Goal: Check status: Check status

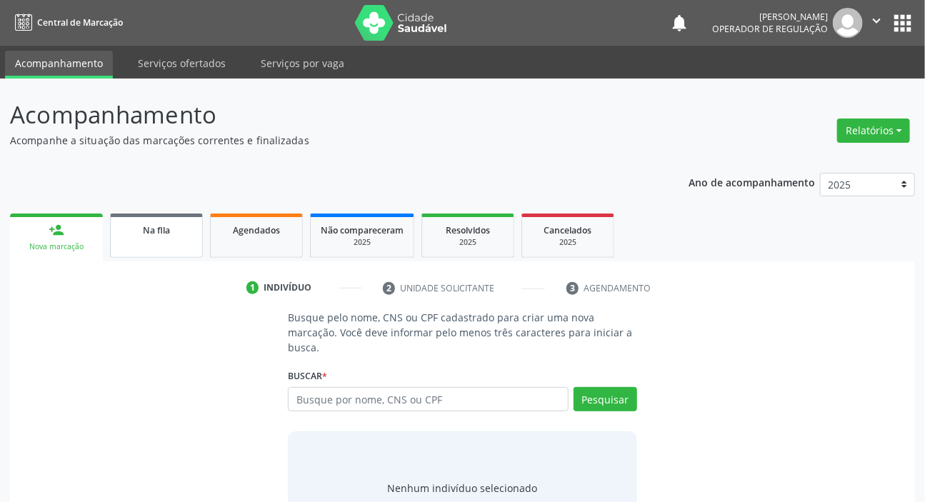
click at [134, 227] on div "Na fila" at bounding box center [156, 229] width 71 height 15
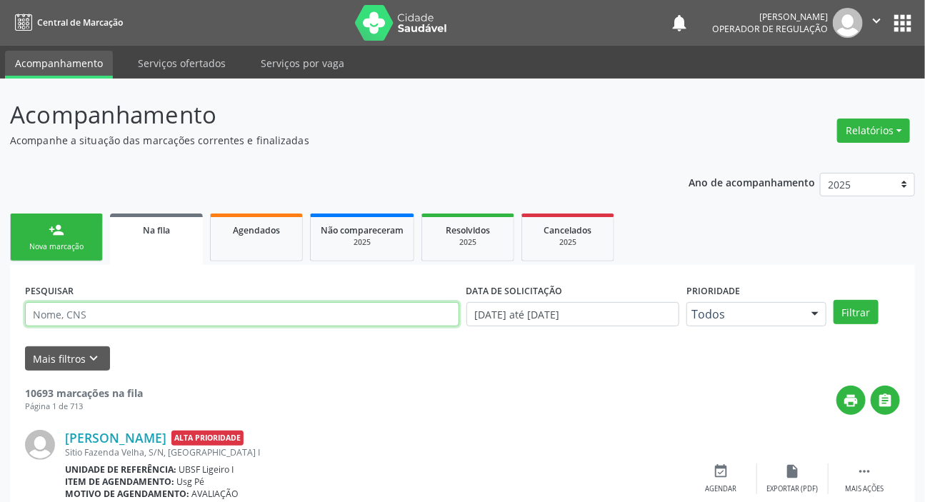
click at [266, 302] on input "text" at bounding box center [242, 314] width 434 height 24
type input "700004634496903"
click at [833, 300] on button "Filtrar" at bounding box center [855, 312] width 45 height 24
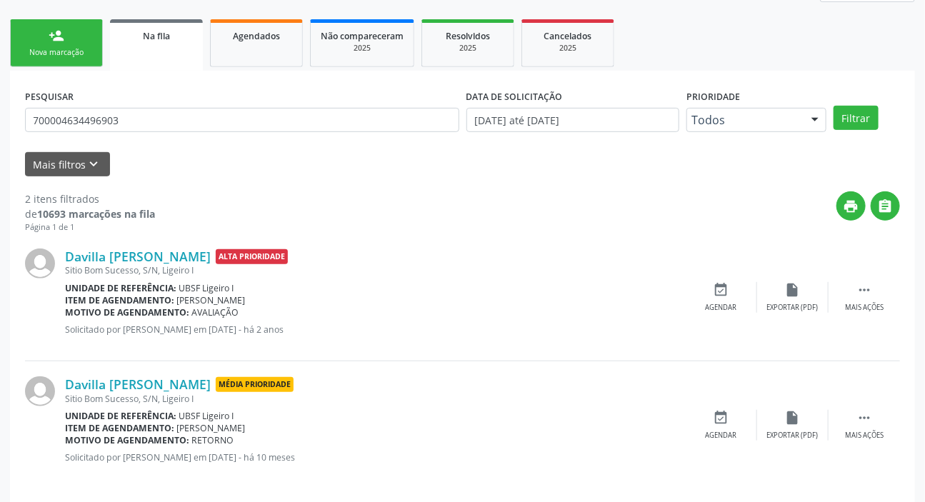
scroll to position [205, 0]
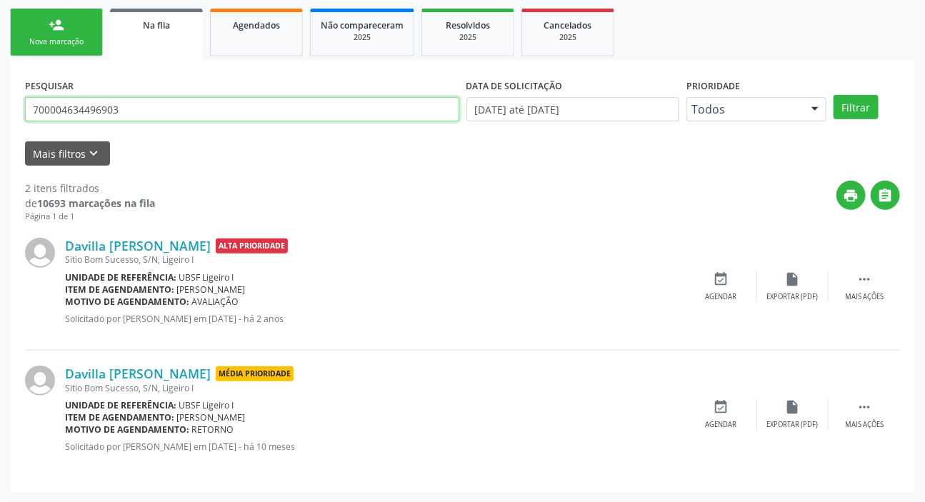
click at [81, 104] on input "700004634496903" at bounding box center [242, 109] width 434 height 24
click at [287, 38] on link "Agendados" at bounding box center [256, 33] width 93 height 48
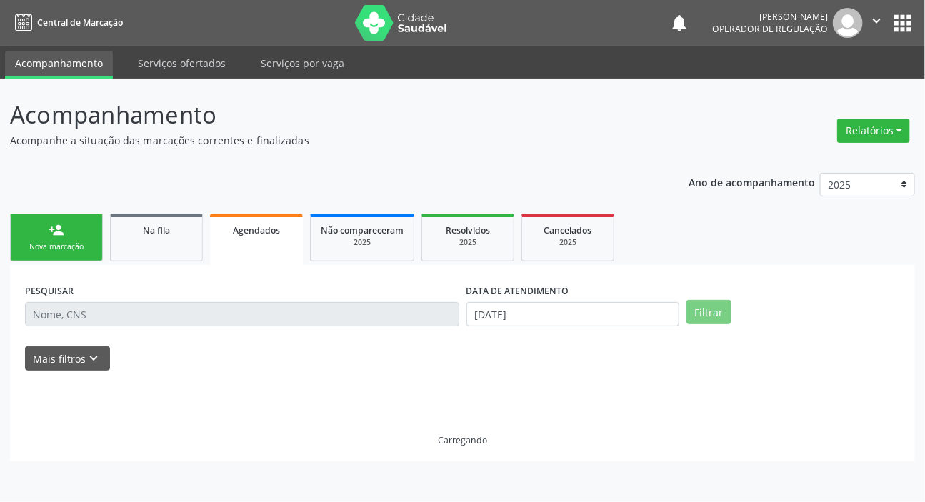
scroll to position [0, 0]
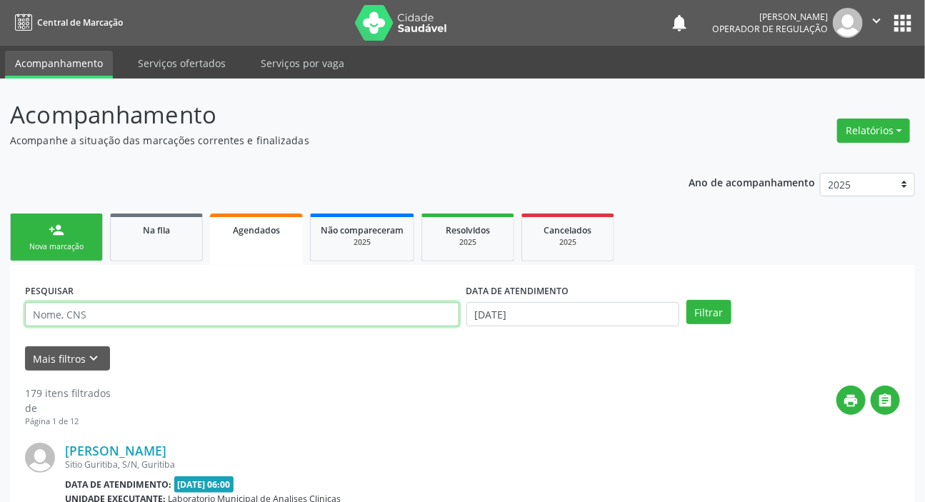
click at [186, 311] on input "text" at bounding box center [242, 314] width 434 height 24
paste input "700004634496903"
type input "700004634496903"
click at [686, 300] on button "Filtrar" at bounding box center [708, 312] width 45 height 24
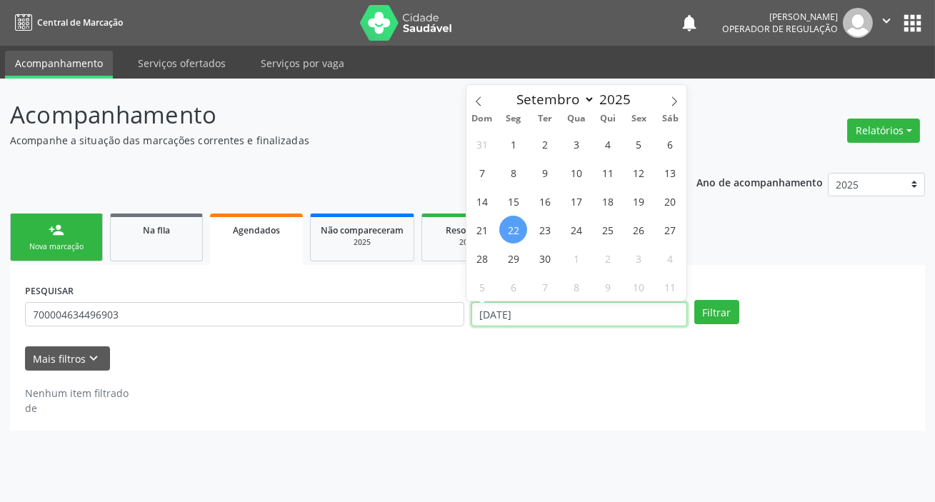
click at [593, 303] on input "[DATE]" at bounding box center [579, 314] width 216 height 24
click at [715, 316] on button "Filtrar" at bounding box center [716, 312] width 45 height 24
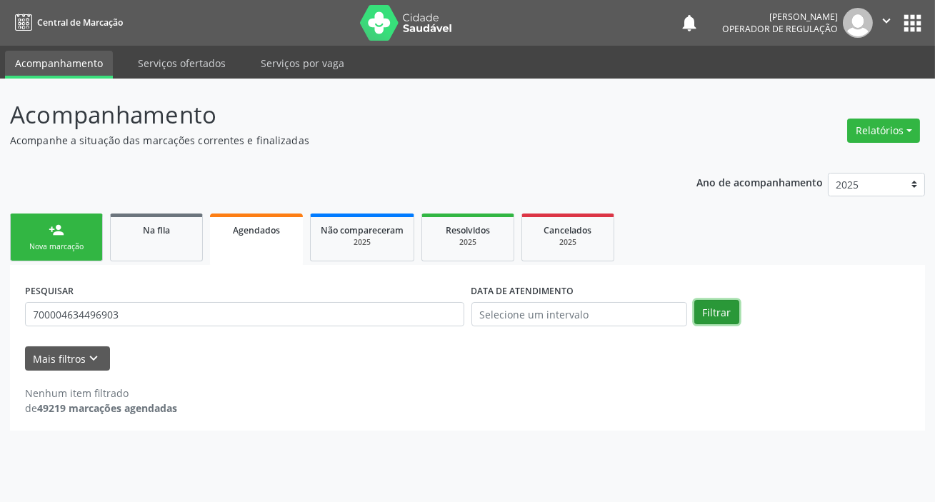
click at [705, 315] on button "Filtrar" at bounding box center [716, 312] width 45 height 24
click at [705, 312] on button "Filtrar" at bounding box center [716, 312] width 45 height 24
click at [705, 310] on button "Filtrar" at bounding box center [716, 312] width 45 height 24
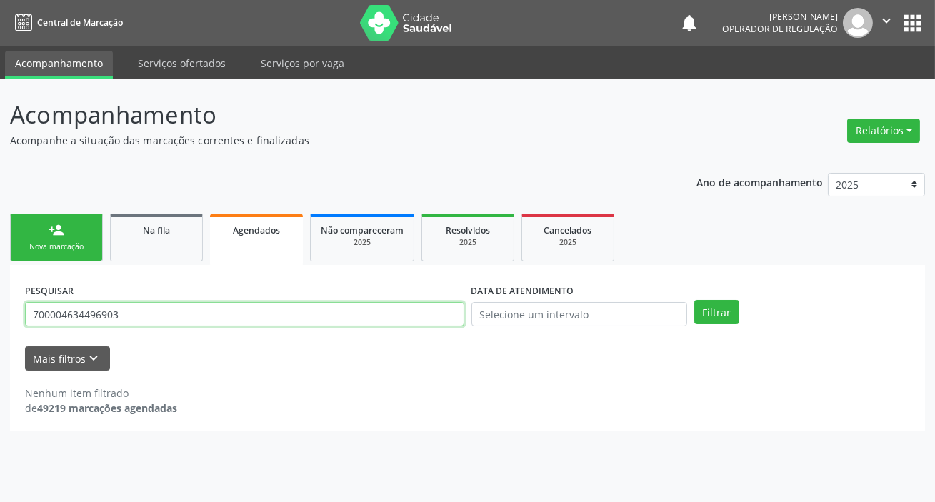
click at [238, 311] on input "700004634496903" at bounding box center [244, 314] width 439 height 24
click at [694, 300] on button "Filtrar" at bounding box center [716, 312] width 45 height 24
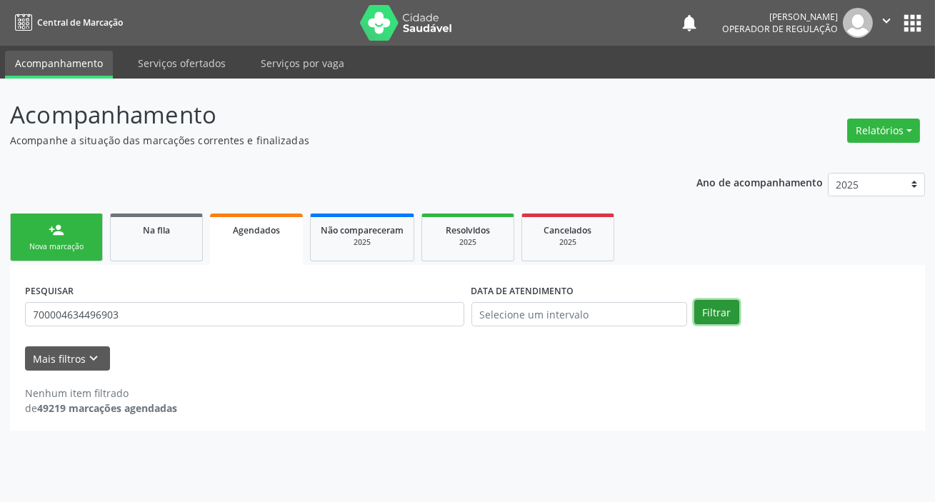
click at [709, 309] on button "Filtrar" at bounding box center [716, 312] width 45 height 24
click at [129, 258] on link "Na fila" at bounding box center [156, 238] width 93 height 48
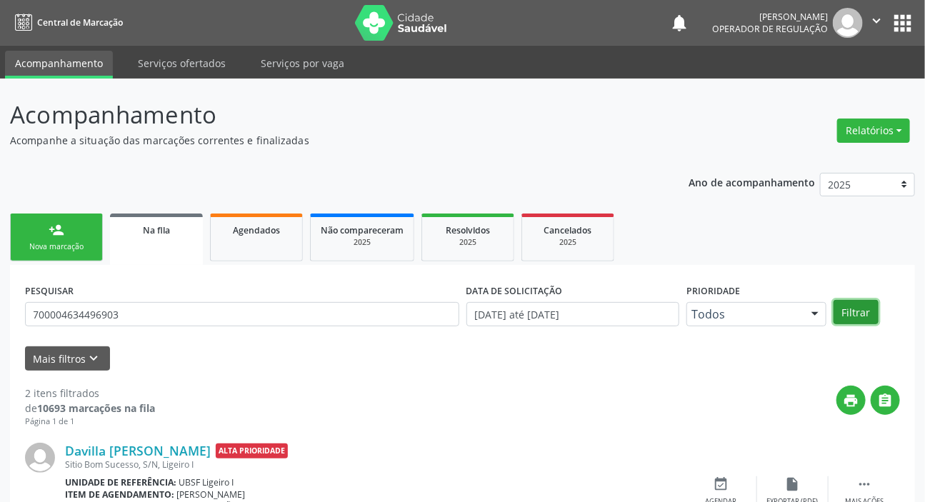
click at [846, 312] on button "Filtrar" at bounding box center [855, 312] width 45 height 24
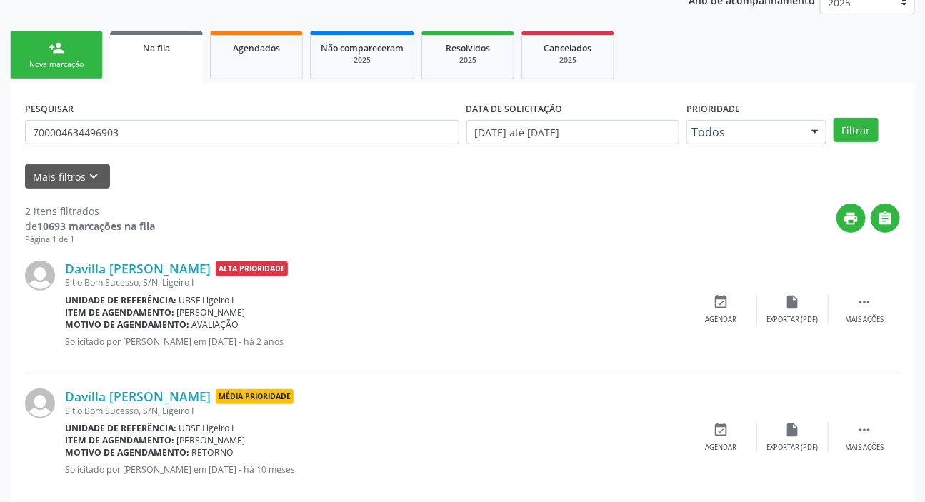
scroll to position [205, 0]
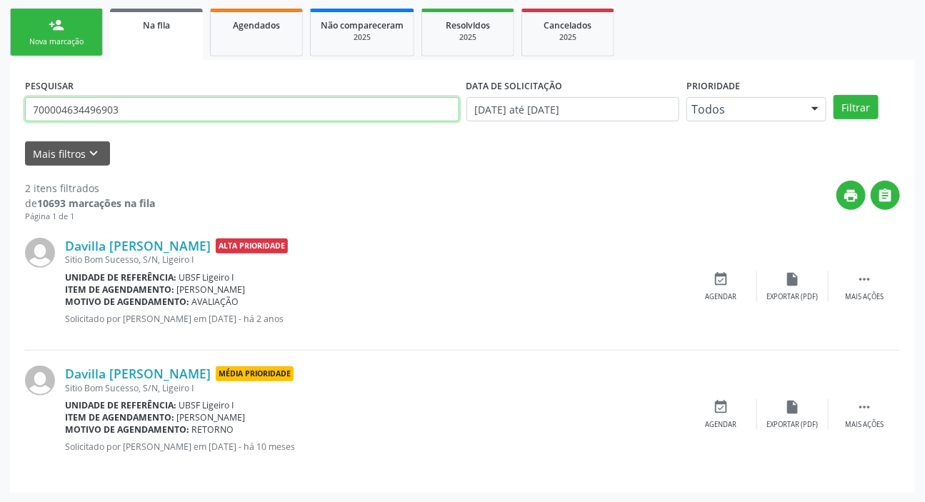
click at [204, 109] on input "700004634496903" at bounding box center [242, 109] width 434 height 24
type input "708609079511980"
click at [833, 95] on button "Filtrar" at bounding box center [855, 107] width 45 height 24
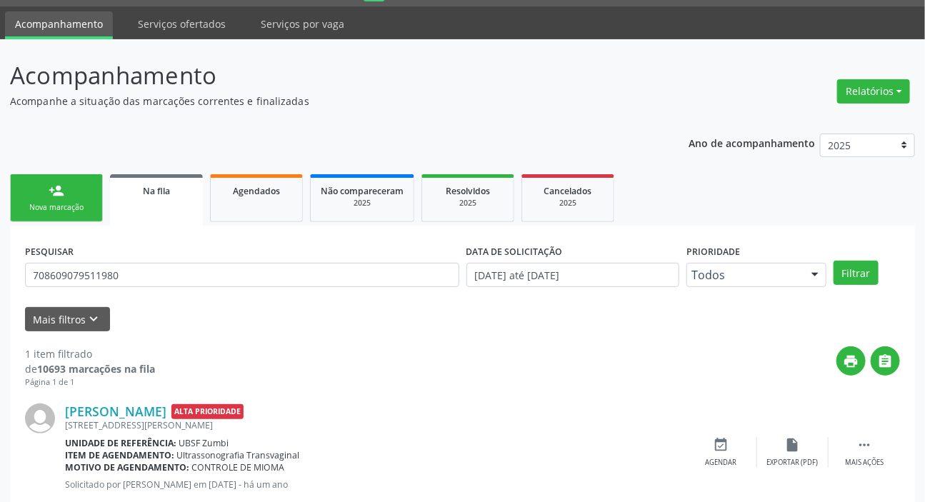
scroll to position [77, 0]
